Goal: Task Accomplishment & Management: Manage account settings

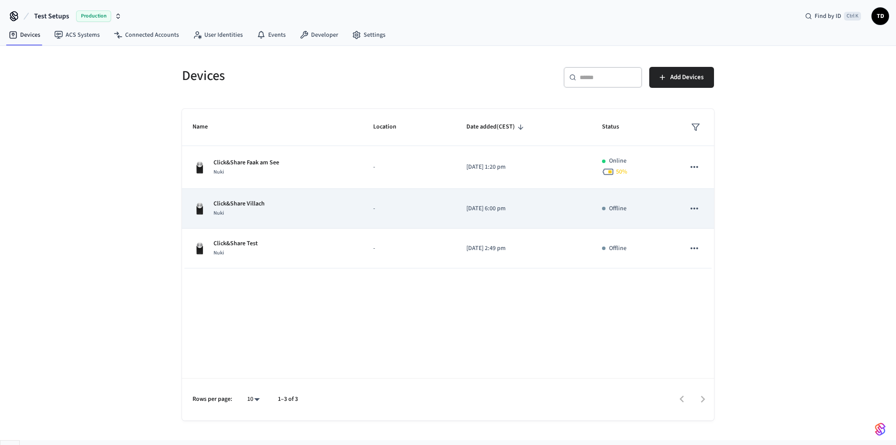
click at [397, 203] on td "-" at bounding box center [409, 209] width 93 height 40
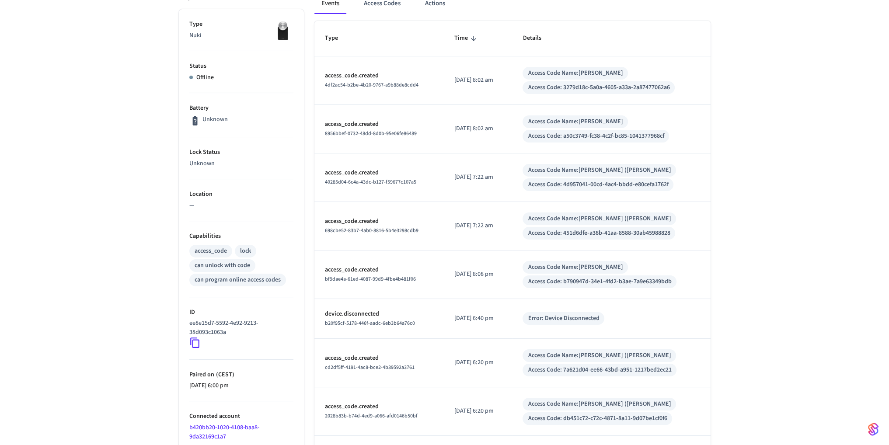
scroll to position [36, 0]
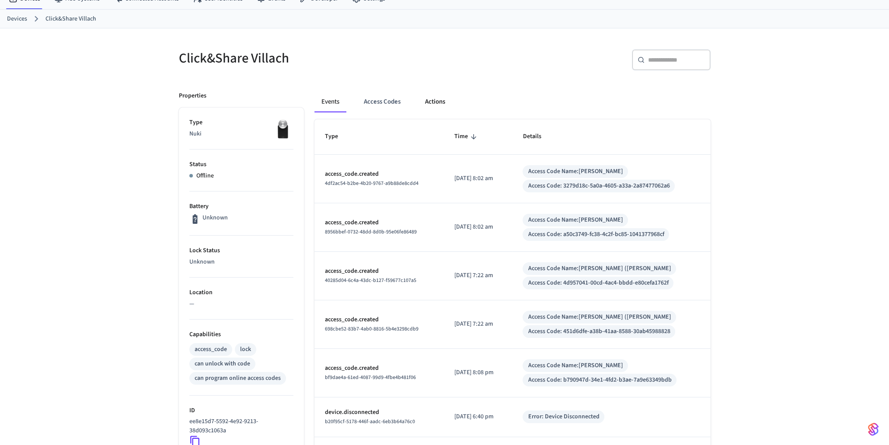
click at [441, 100] on button "Actions" at bounding box center [435, 101] width 34 height 21
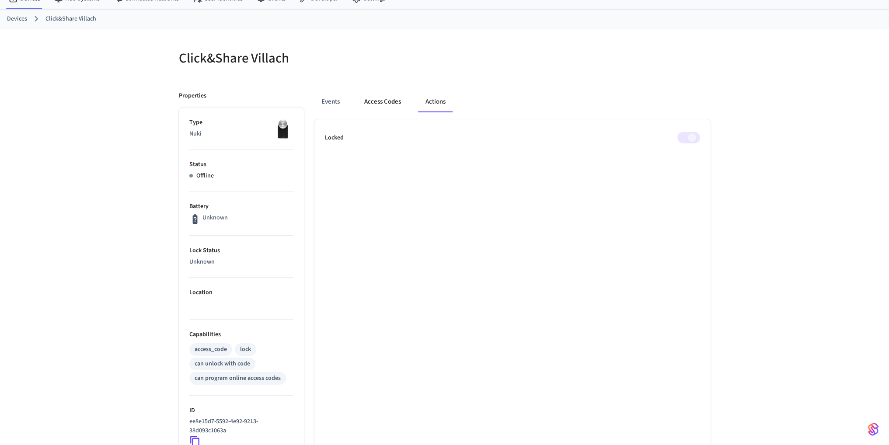
click at [392, 99] on button "Access Codes" at bounding box center [382, 101] width 51 height 21
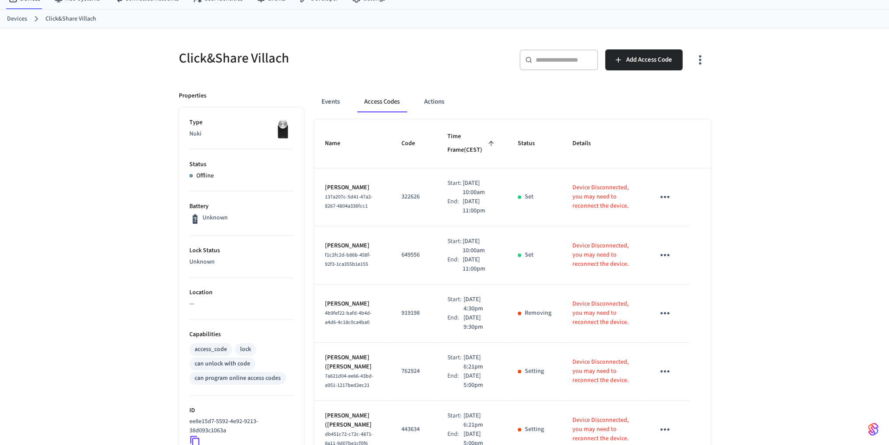
click at [668, 196] on icon "sticky table" at bounding box center [665, 197] width 9 height 2
click at [657, 168] on div at bounding box center [448, 222] width 896 height 445
click at [332, 97] on button "Events" at bounding box center [331, 101] width 32 height 21
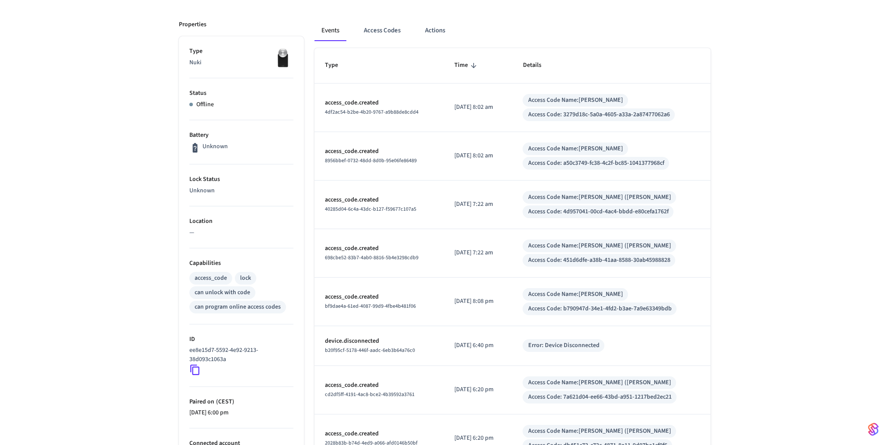
scroll to position [0, 0]
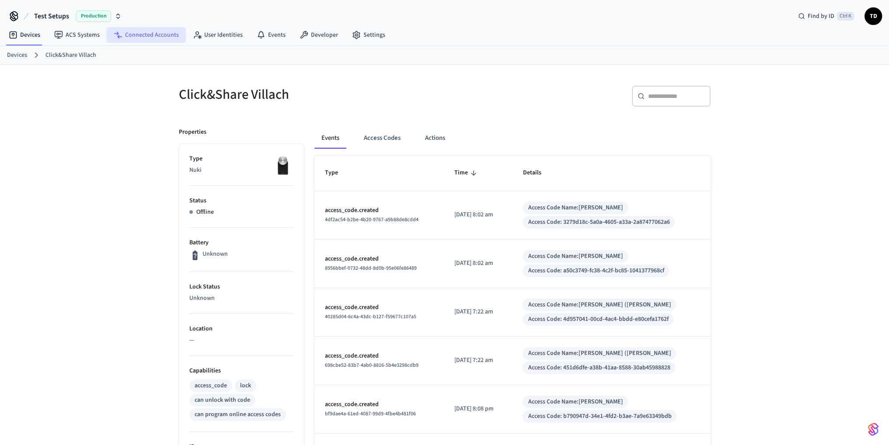
click at [155, 31] on link "Connected Accounts" at bounding box center [146, 35] width 79 height 16
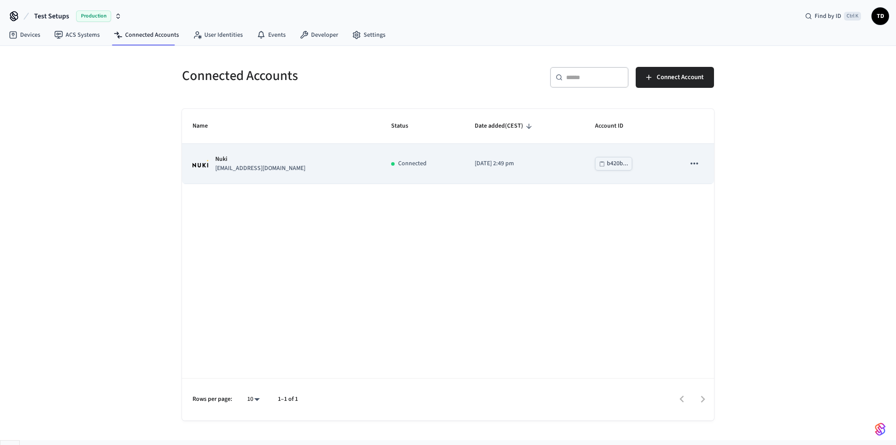
click at [294, 161] on div "Nuki [EMAIL_ADDRESS][DOMAIN_NAME]" at bounding box center [281, 164] width 178 height 18
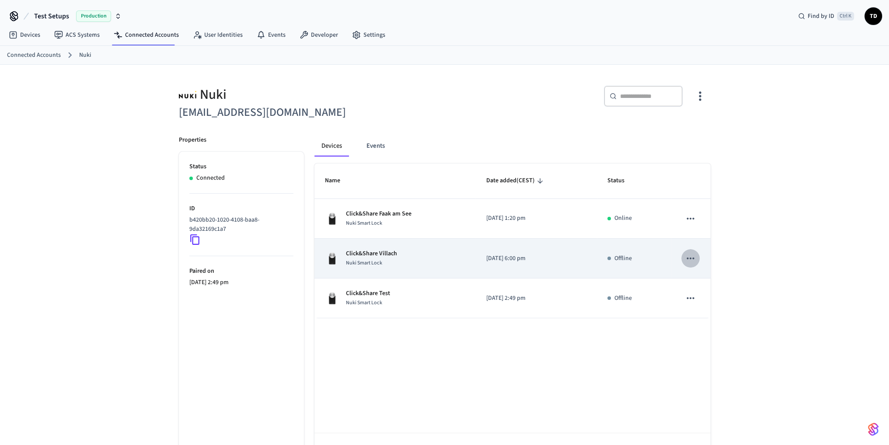
click at [693, 259] on icon "sticky table" at bounding box center [690, 258] width 11 height 11
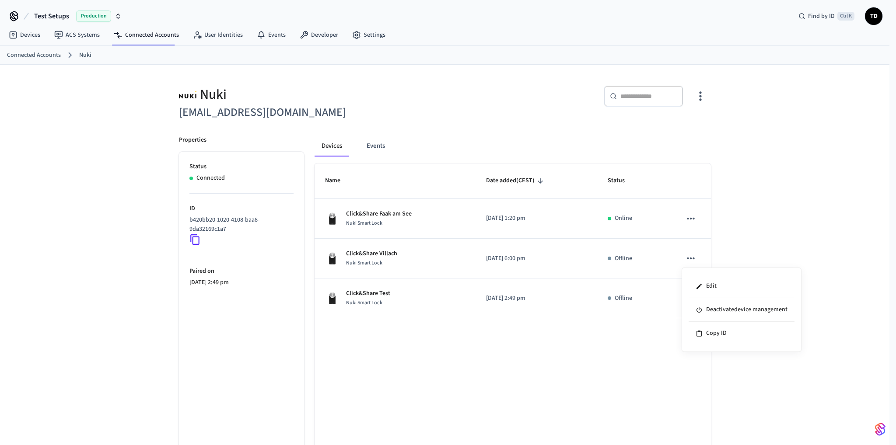
click at [433, 251] on div at bounding box center [448, 222] width 896 height 445
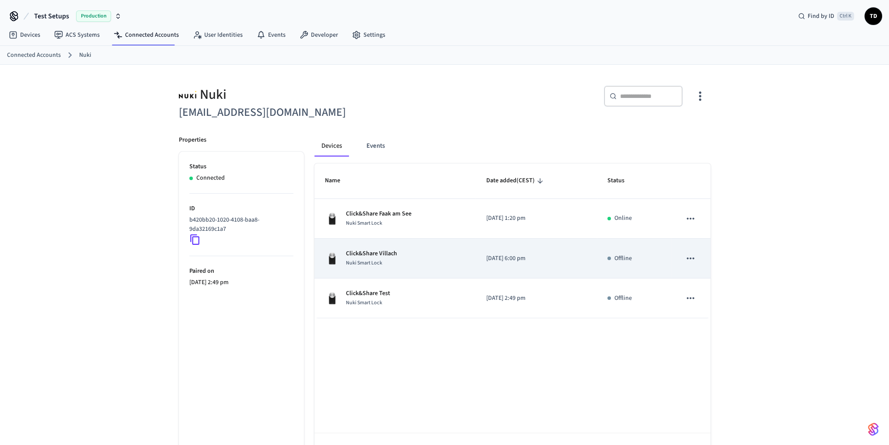
click at [360, 251] on p "Click&Share Villach" at bounding box center [371, 253] width 51 height 9
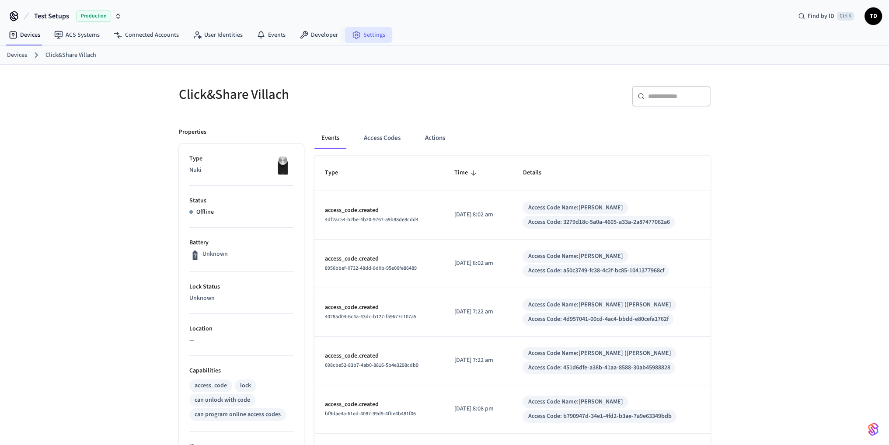
click at [376, 29] on link "Settings" at bounding box center [368, 35] width 47 height 16
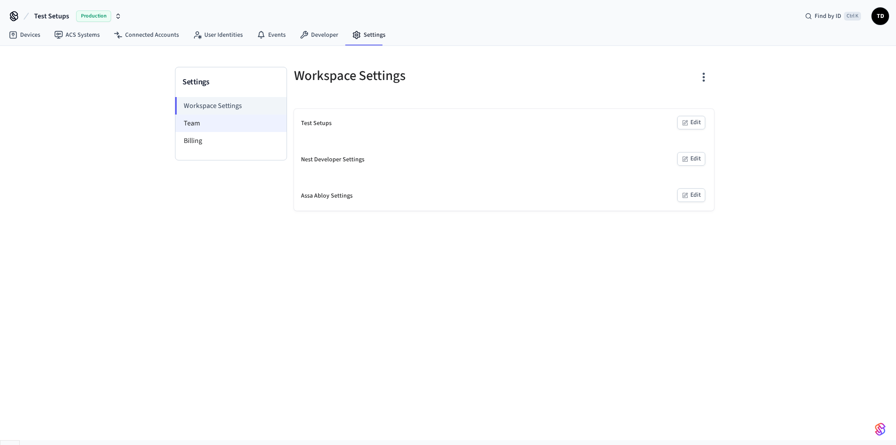
click at [210, 121] on li "Team" at bounding box center [230, 123] width 111 height 17
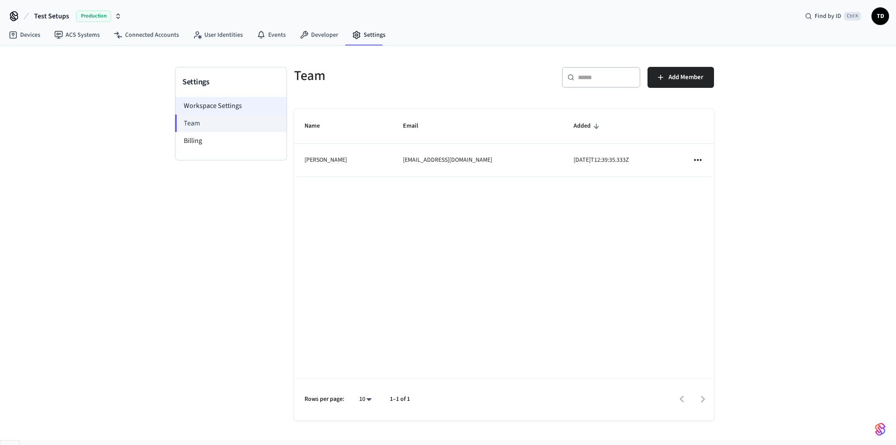
click at [196, 105] on li "Workspace Settings" at bounding box center [230, 105] width 111 height 17
